Goal: Information Seeking & Learning: Learn about a topic

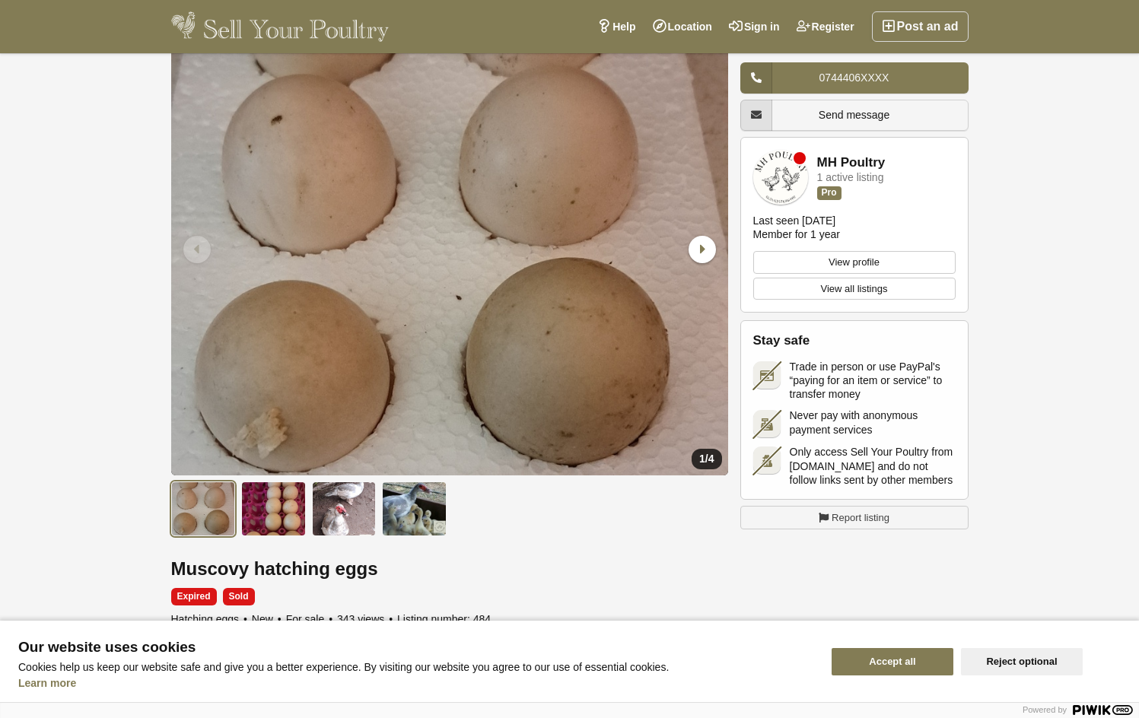
scroll to position [103, 0]
click at [347, 514] on img at bounding box center [344, 508] width 65 height 55
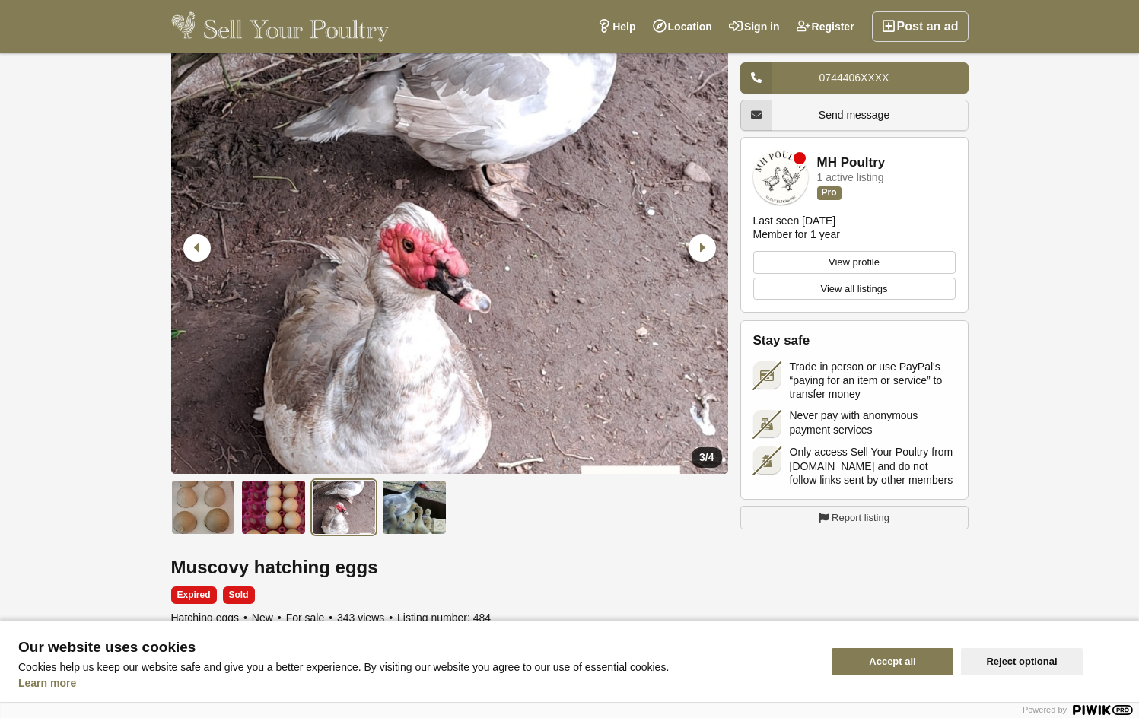
scroll to position [105, 0]
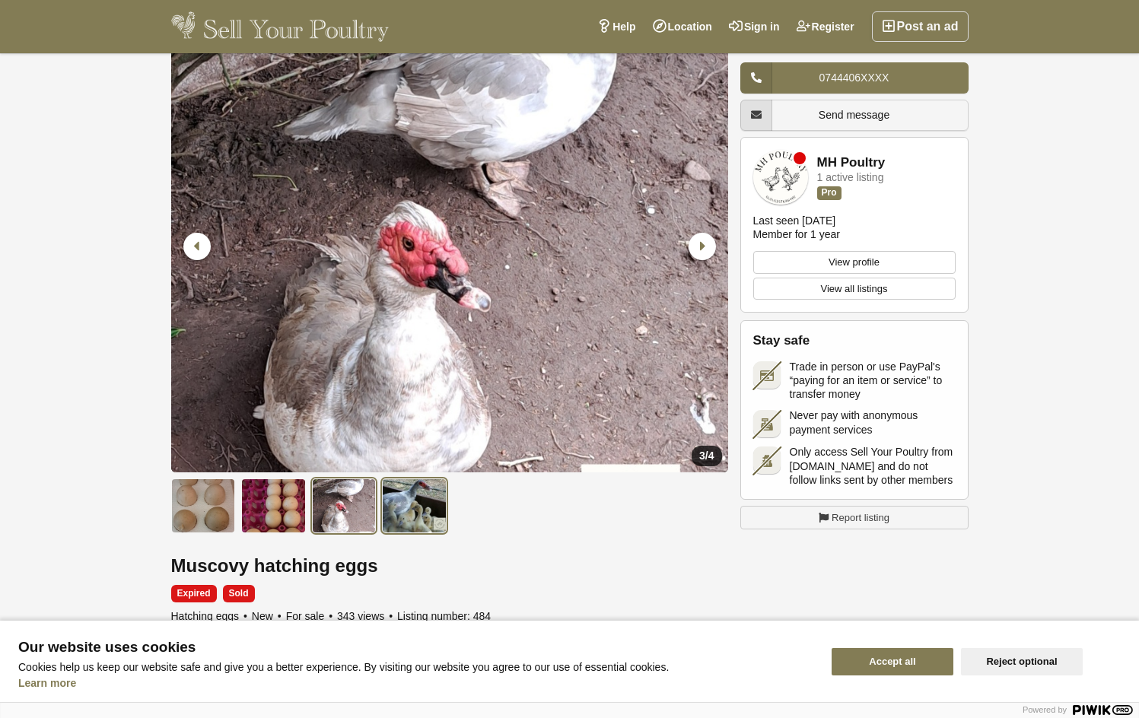
click at [422, 499] on img at bounding box center [414, 506] width 65 height 55
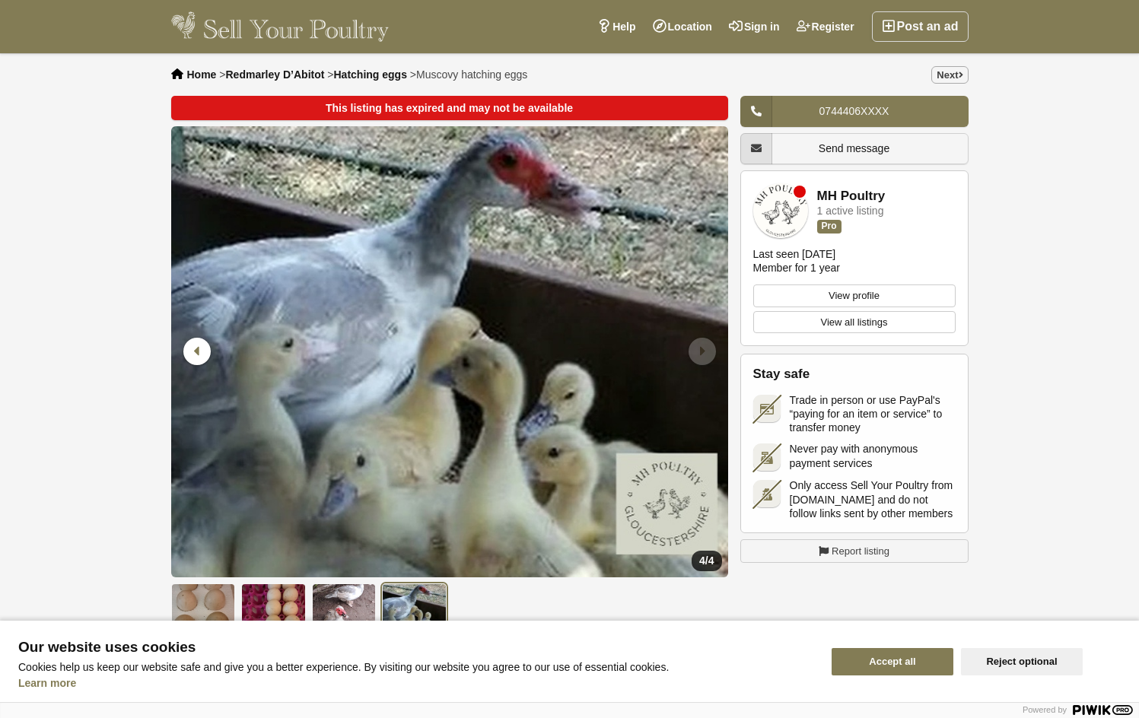
scroll to position [0, 0]
click at [209, 76] on span "Home" at bounding box center [202, 74] width 30 height 12
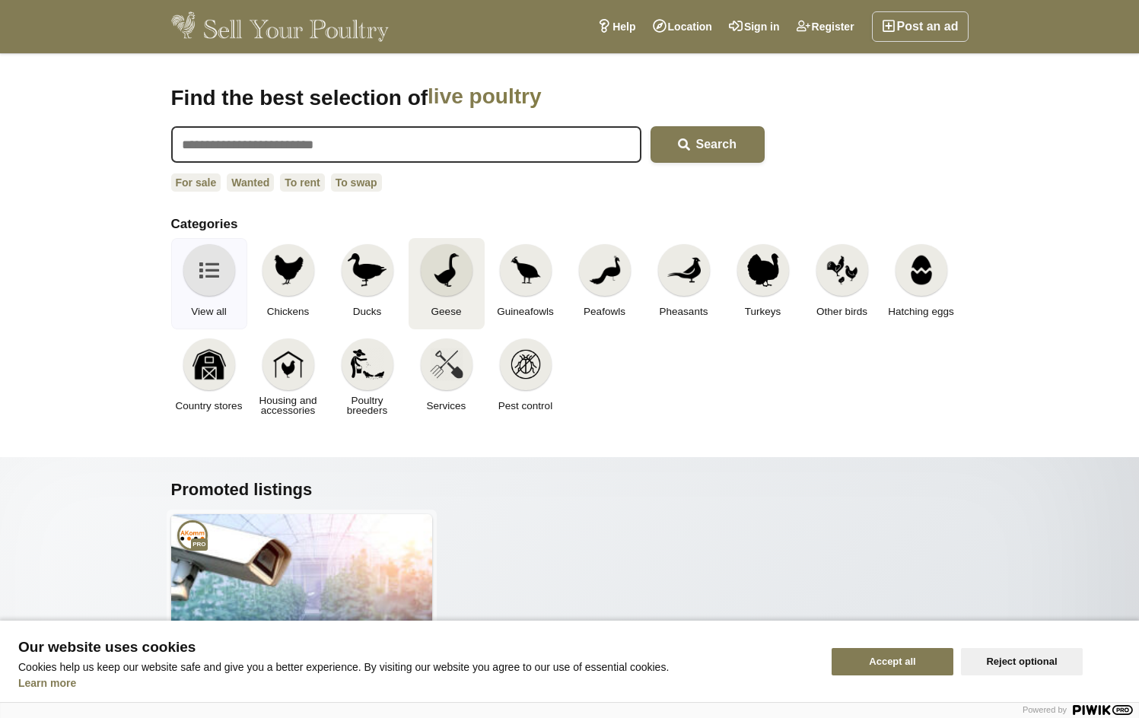
click at [441, 266] on img at bounding box center [446, 269] width 33 height 33
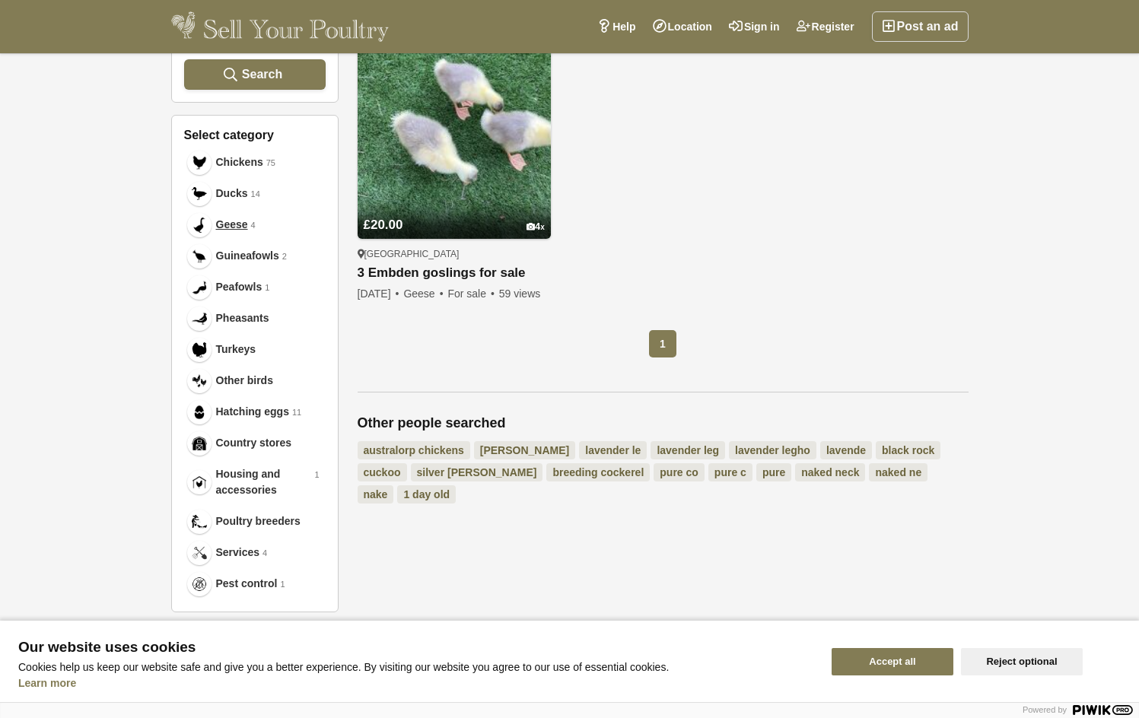
scroll to position [624, 0]
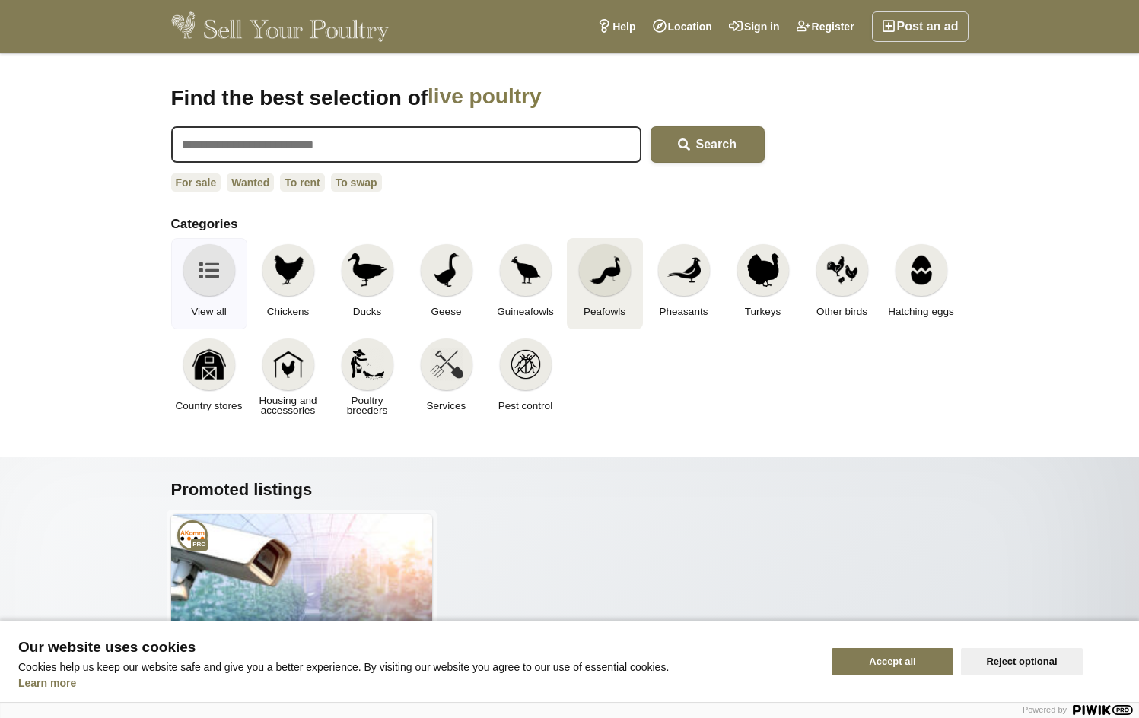
click at [607, 268] on img at bounding box center [604, 269] width 33 height 33
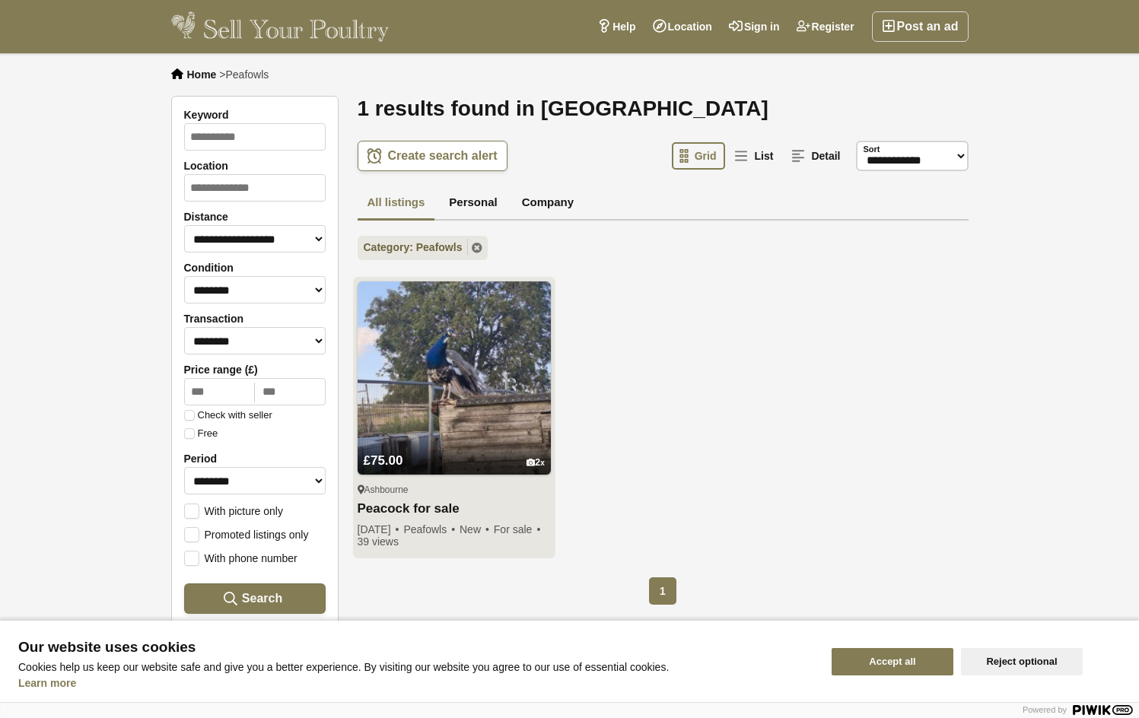
click at [452, 383] on img at bounding box center [454, 378] width 193 height 193
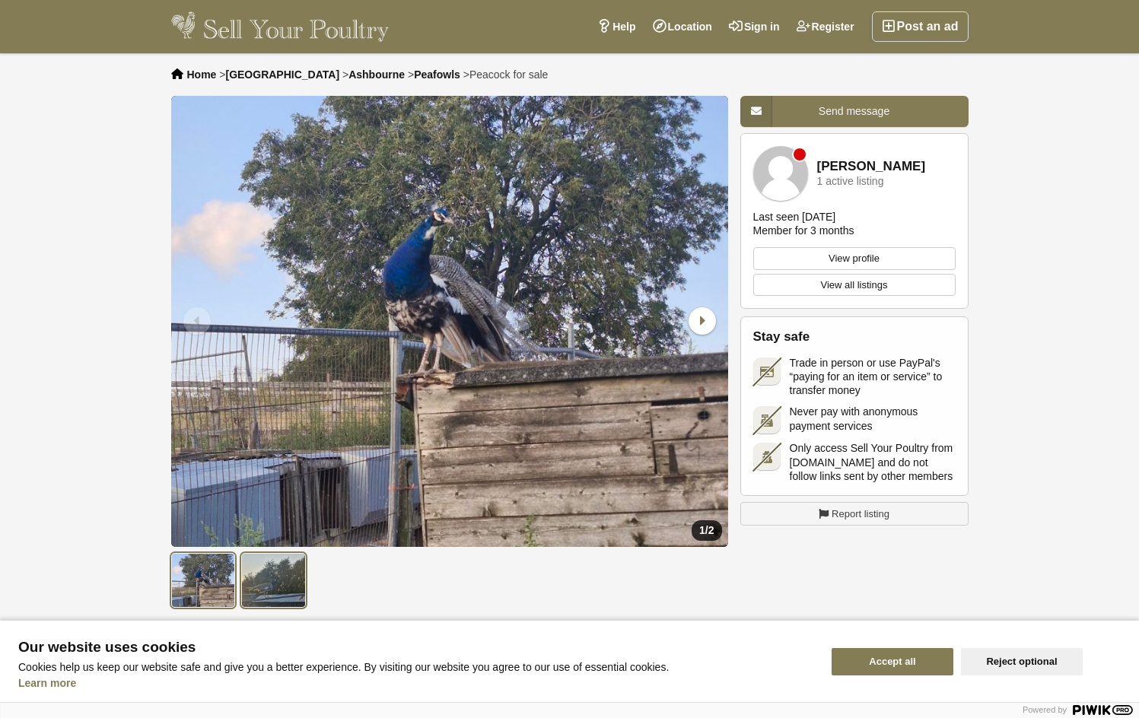
click at [253, 565] on img at bounding box center [273, 580] width 65 height 55
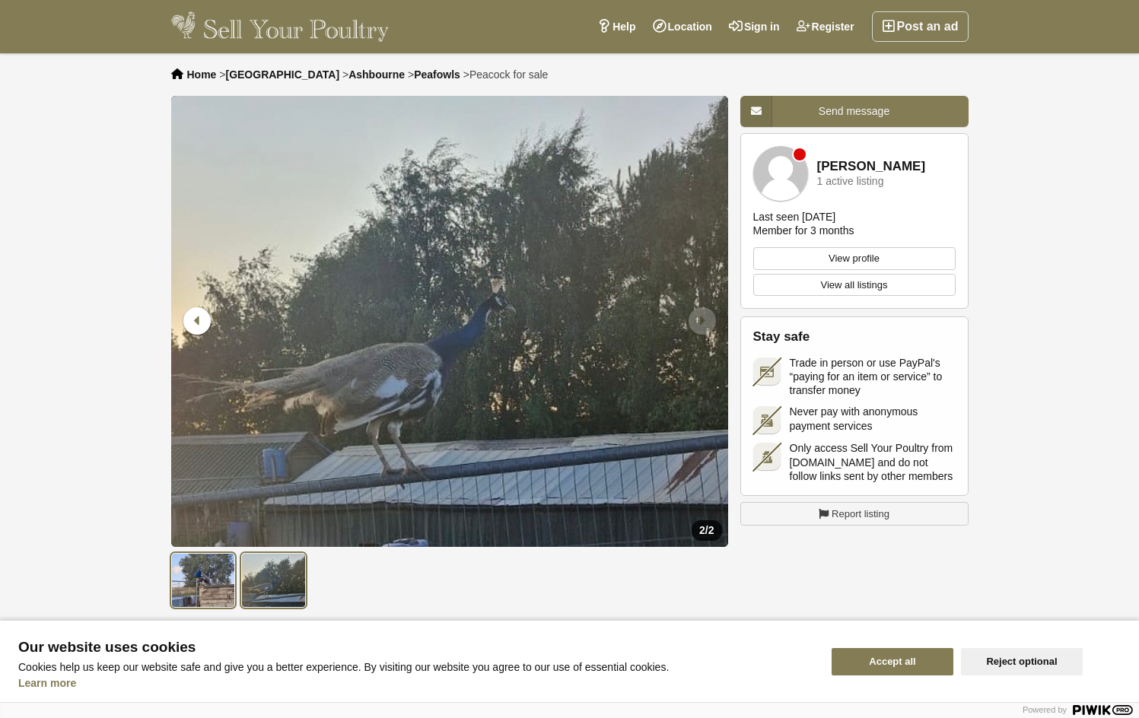
click at [199, 585] on img at bounding box center [203, 580] width 65 height 55
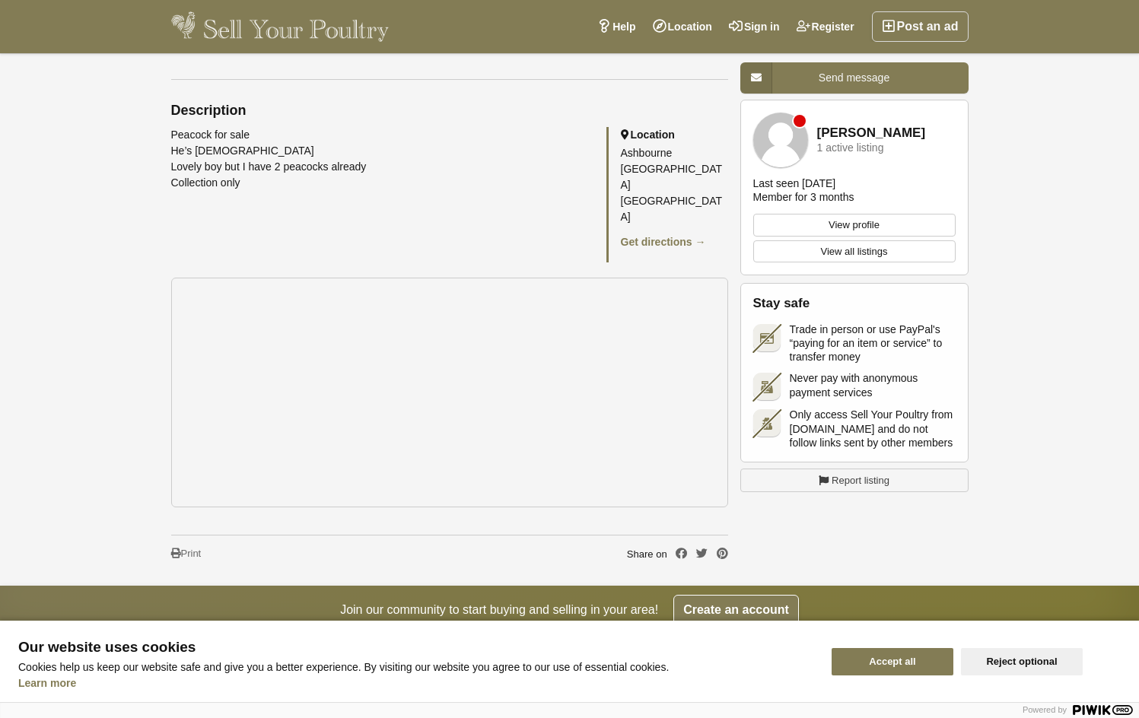
scroll to position [672, 0]
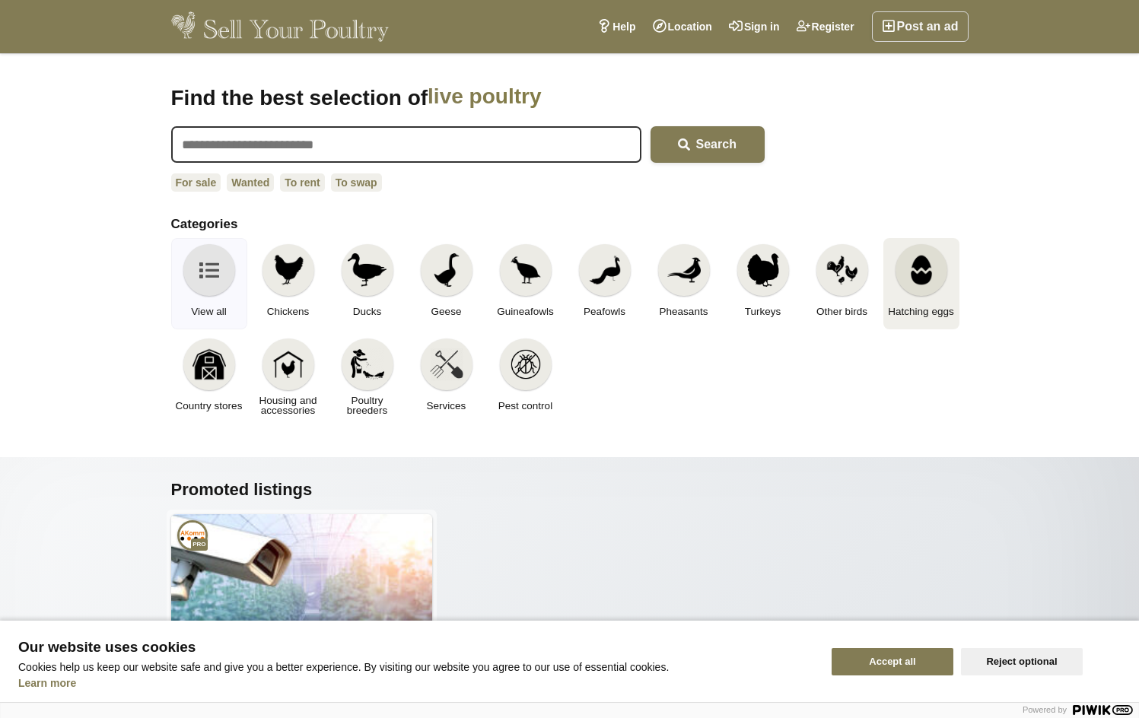
click at [903, 284] on div at bounding box center [922, 270] width 52 height 52
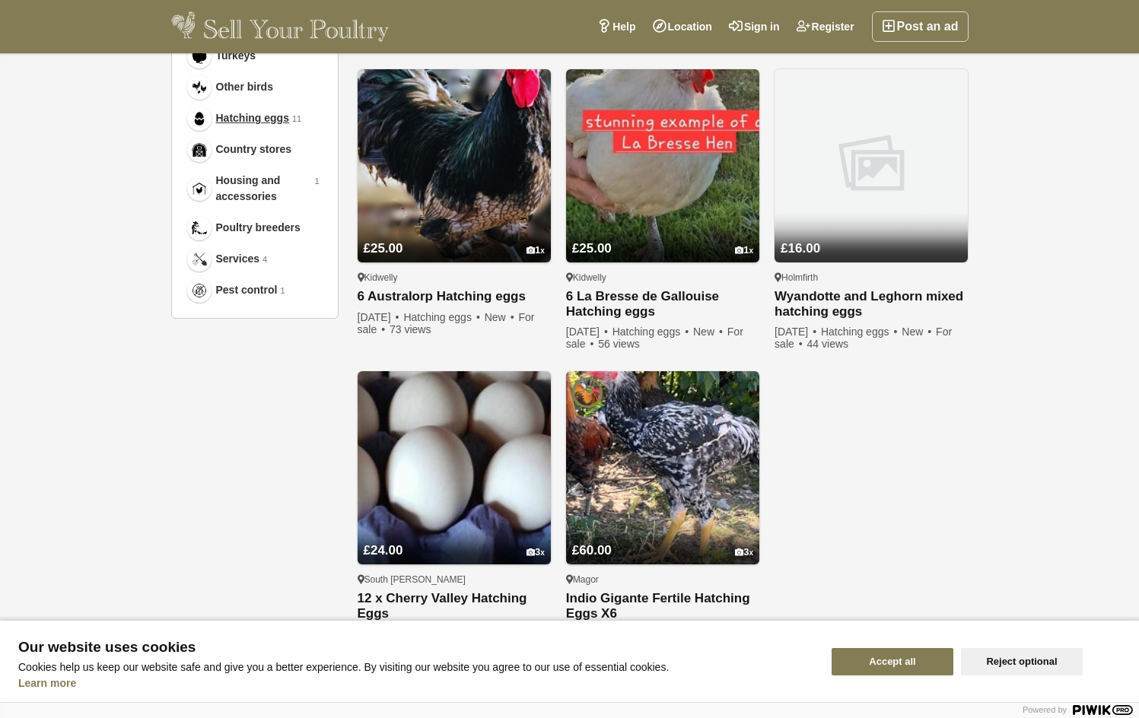
scroll to position [485, 0]
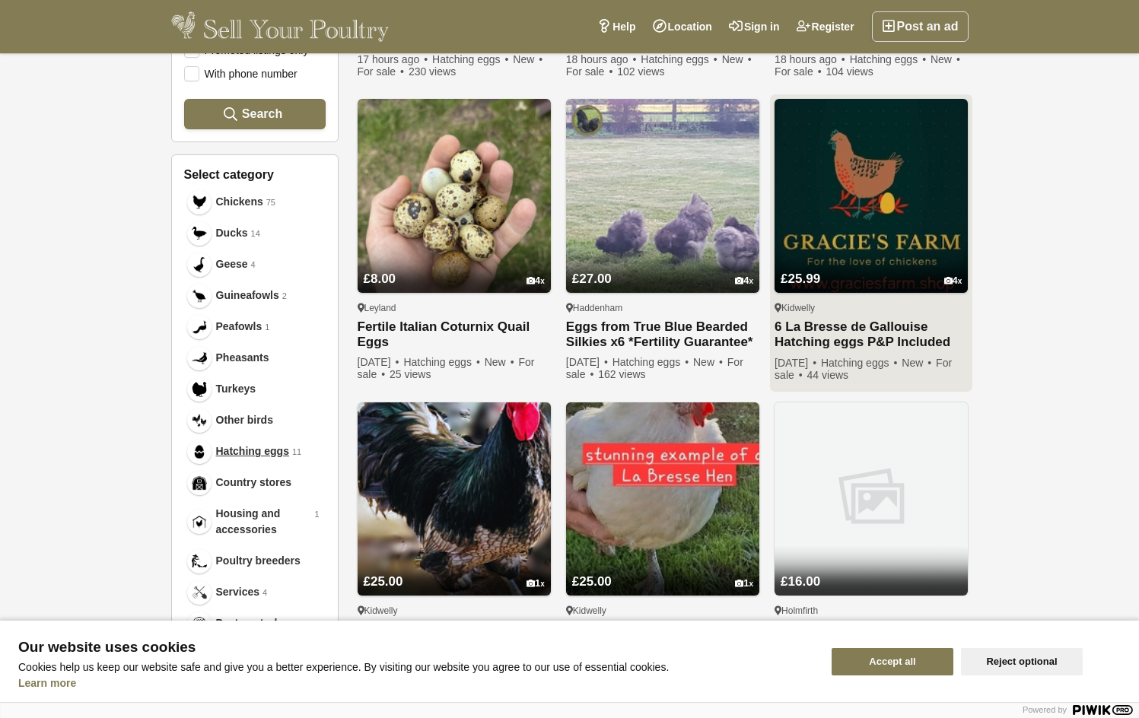
click at [859, 220] on img at bounding box center [871, 195] width 193 height 193
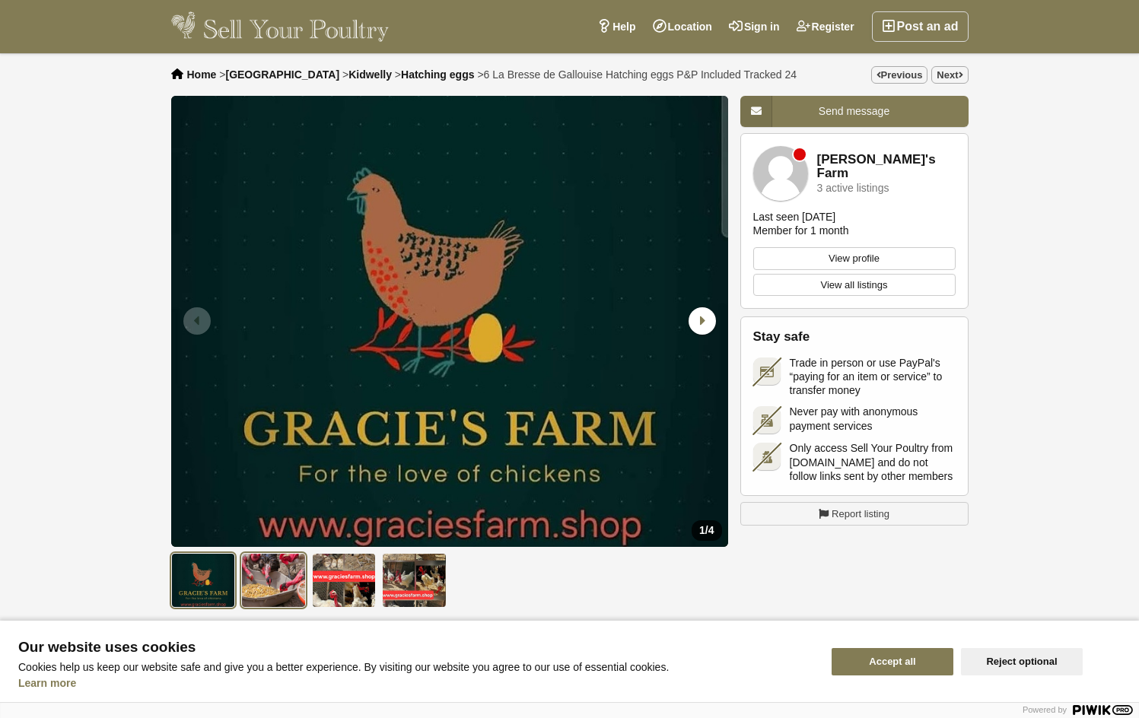
click at [269, 565] on img at bounding box center [273, 580] width 65 height 55
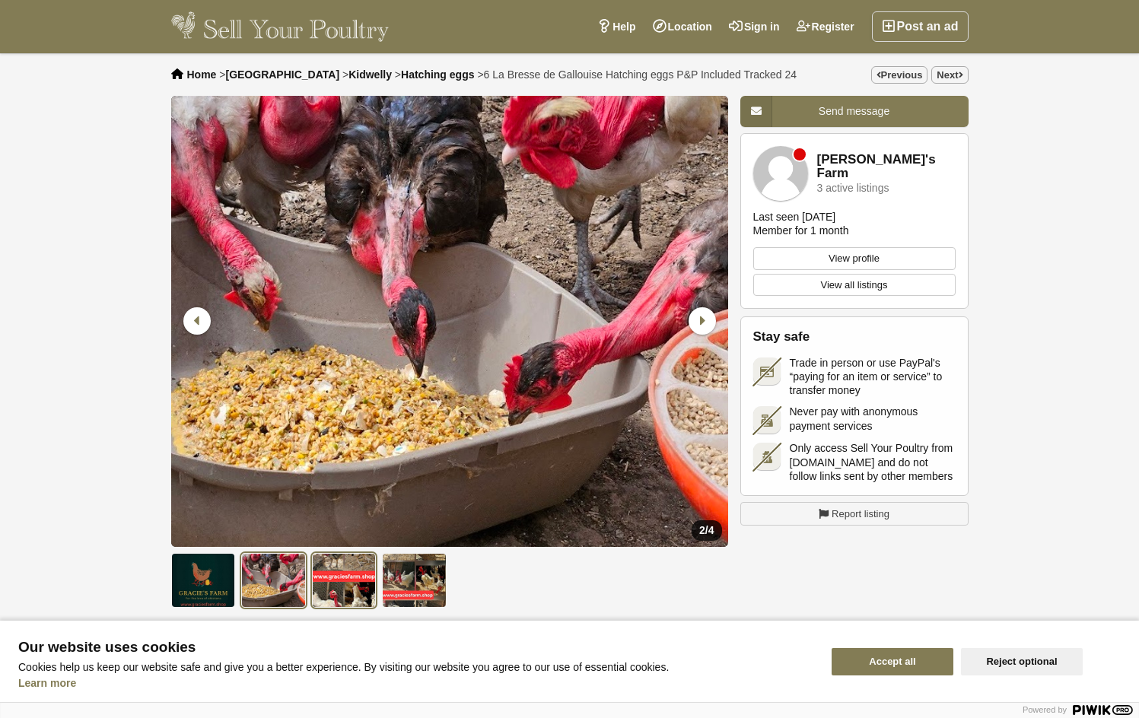
click at [356, 571] on img at bounding box center [344, 580] width 65 height 55
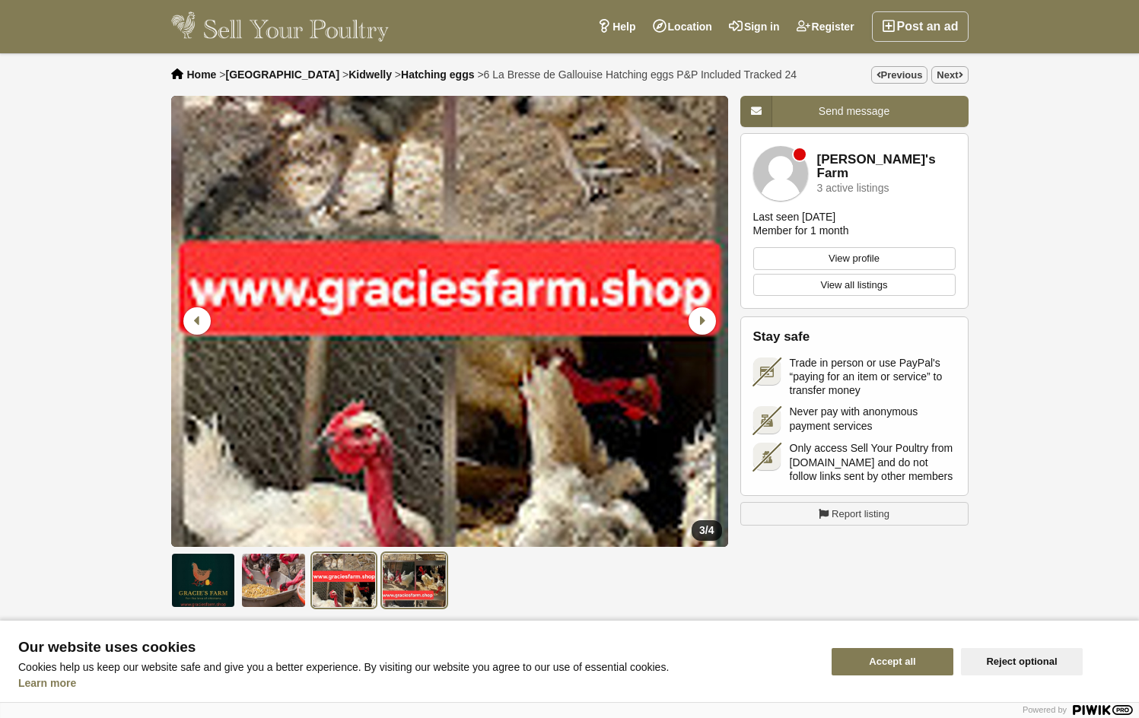
click at [409, 591] on img at bounding box center [414, 580] width 65 height 55
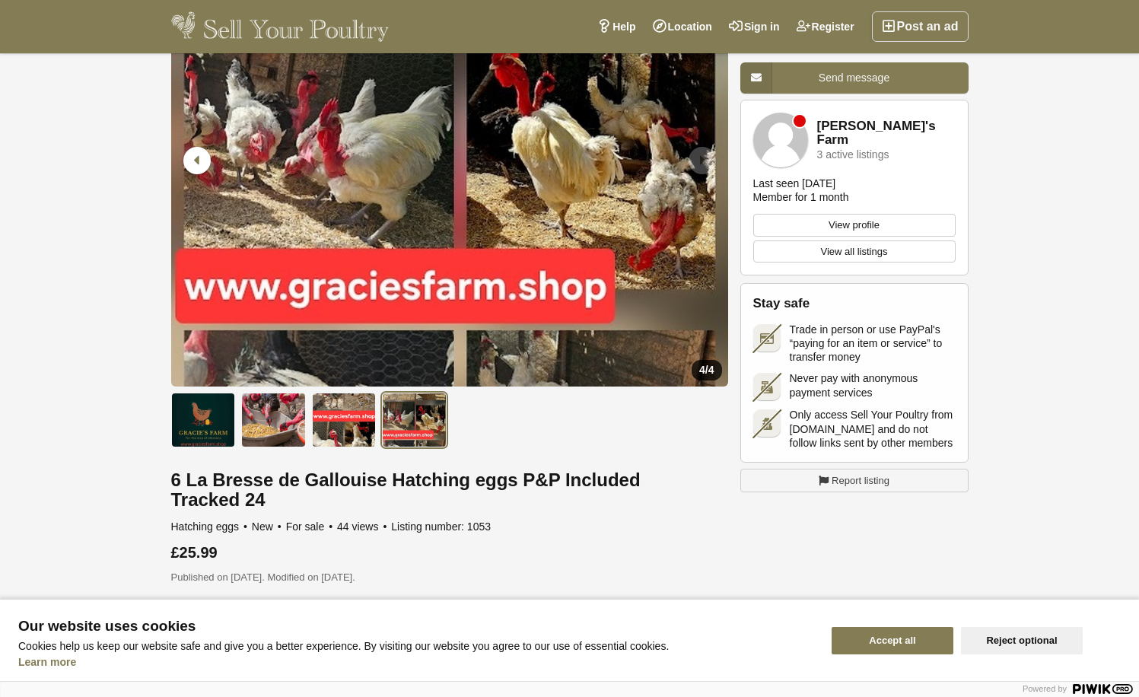
scroll to position [161, 0]
click at [186, 416] on img at bounding box center [203, 420] width 65 height 55
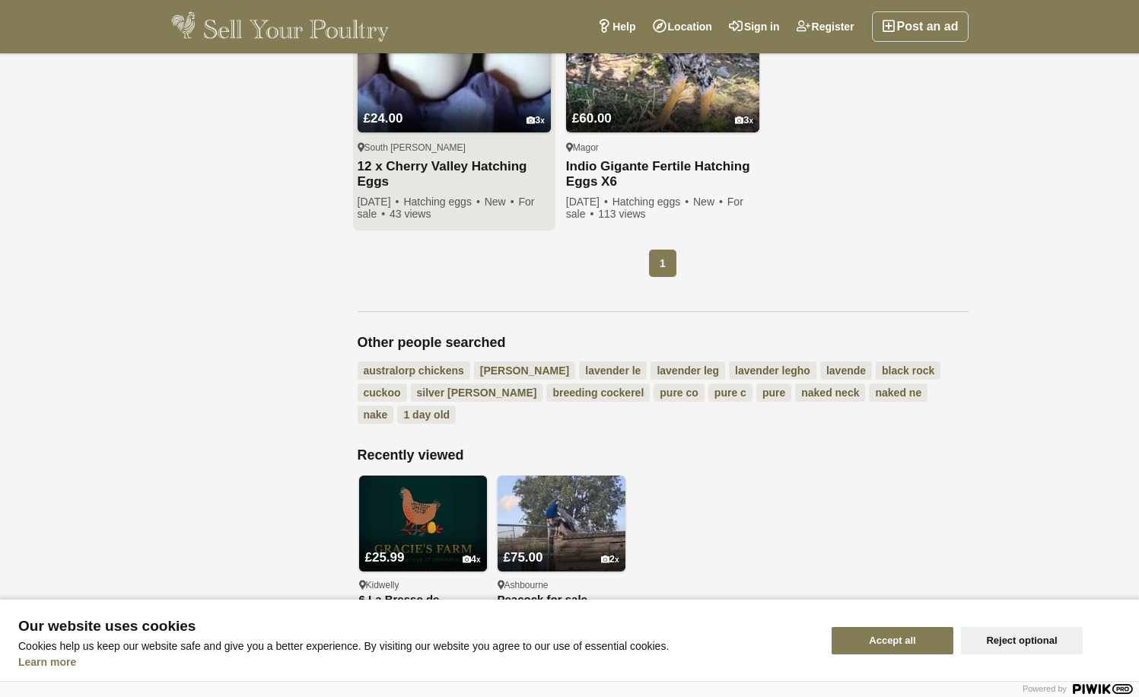
scroll to position [1449, 0]
